Goal: Navigation & Orientation: Find specific page/section

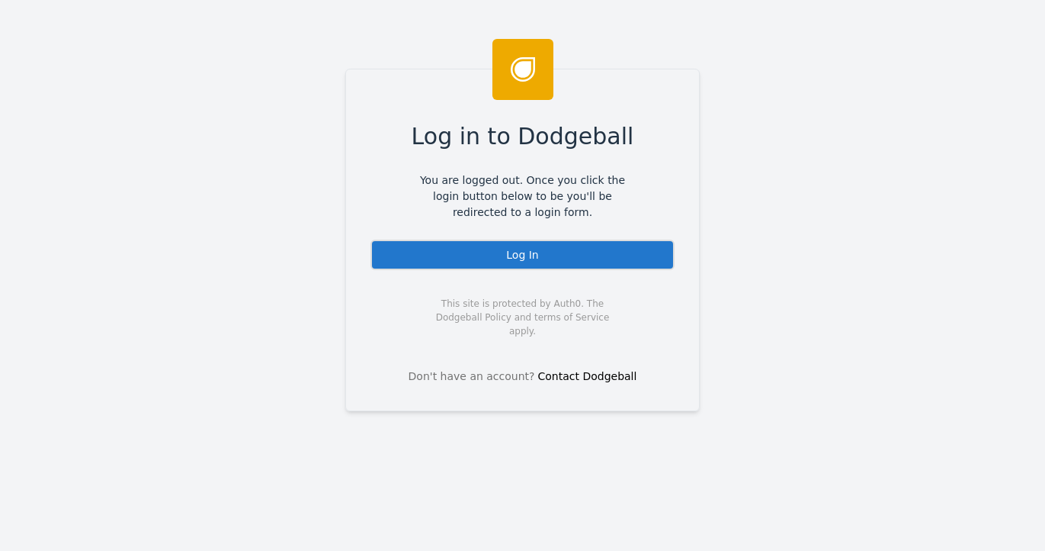
click at [519, 264] on div "Log In" at bounding box center [523, 254] width 304 height 30
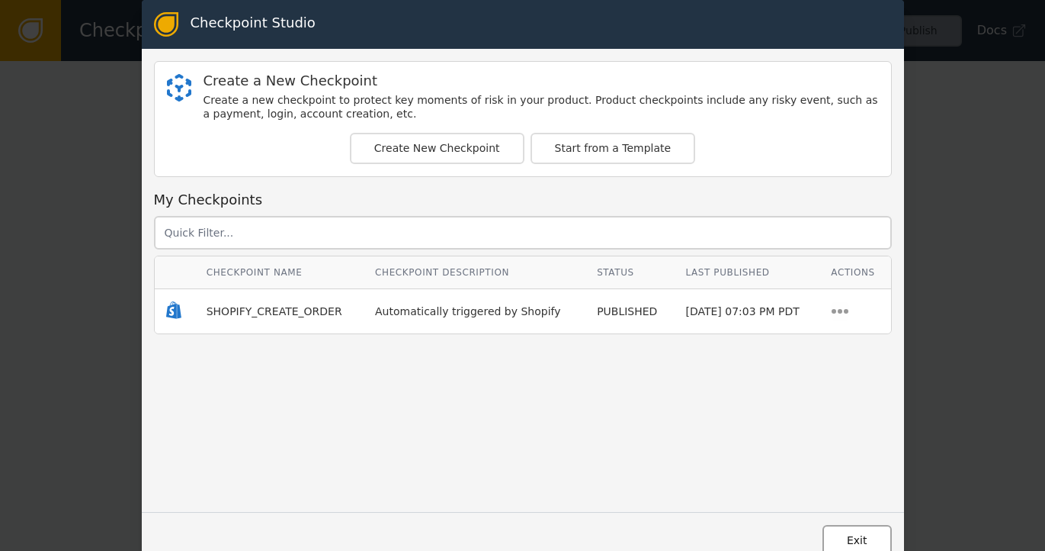
click at [848, 544] on button "Exit" at bounding box center [857, 540] width 69 height 31
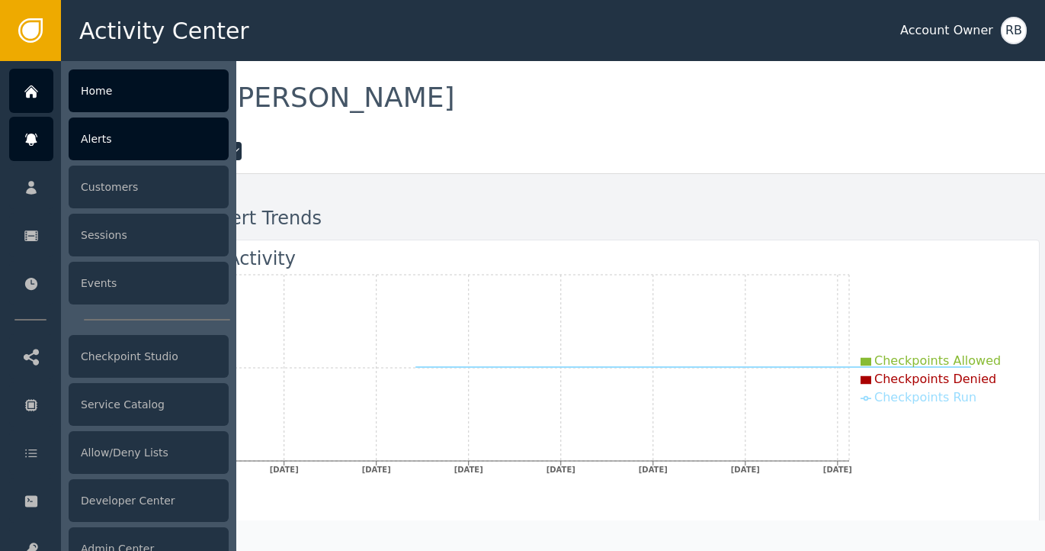
click at [101, 144] on div "Alerts" at bounding box center [149, 138] width 160 height 43
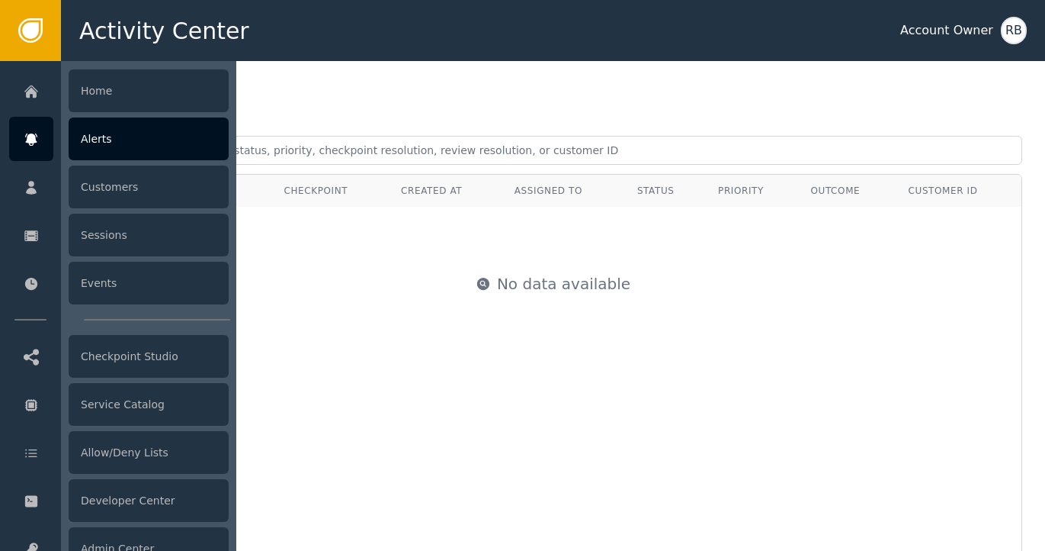
click at [21, 151] on div at bounding box center [31, 139] width 44 height 44
click at [137, 149] on div "Alerts" at bounding box center [149, 138] width 160 height 43
